Goal: Task Accomplishment & Management: Use online tool/utility

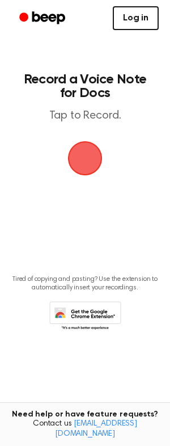
click at [131, 16] on link "Log in" at bounding box center [136, 18] width 46 height 24
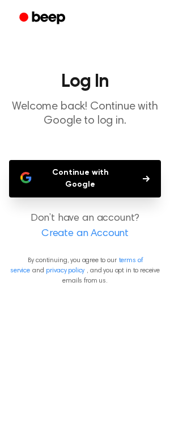
click at [103, 172] on button "Continue with Google" at bounding box center [85, 178] width 152 height 37
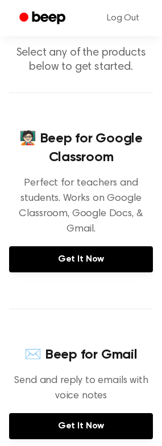
scroll to position [68, 0]
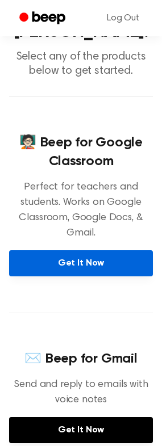
click at [82, 263] on link "Get It Now" at bounding box center [81, 263] width 144 height 26
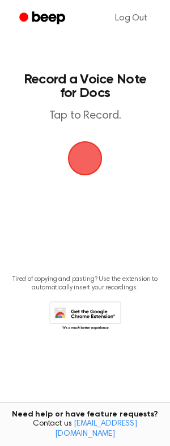
click at [82, 161] on span "button" at bounding box center [84, 158] width 55 height 55
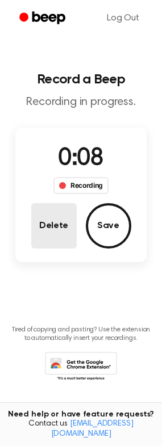
click at [40, 221] on button "Delete" at bounding box center [53, 225] width 45 height 45
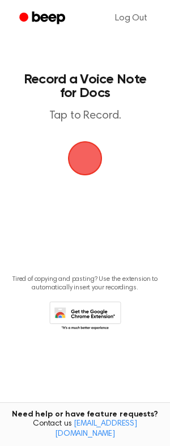
click at [78, 160] on span "button" at bounding box center [85, 158] width 44 height 44
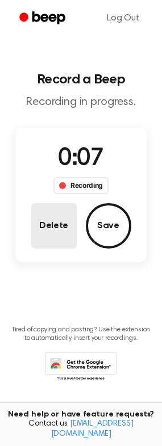
click at [62, 227] on button "Delete" at bounding box center [53, 225] width 45 height 45
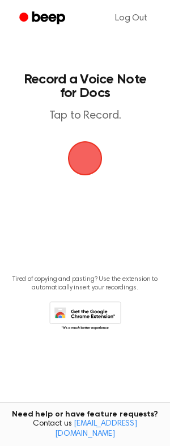
click at [82, 157] on span "button" at bounding box center [85, 158] width 50 height 50
